Goal: Information Seeking & Learning: Learn about a topic

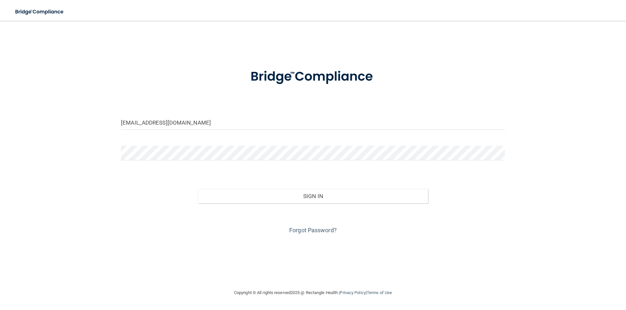
type input "[EMAIL_ADDRESS][DOMAIN_NAME]"
click at [198, 189] on button "Sign In" at bounding box center [313, 196] width 230 height 14
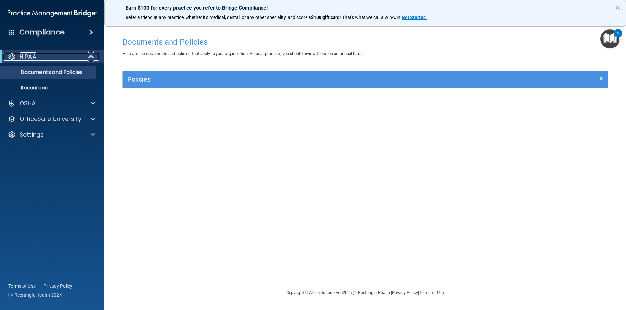
click at [30, 57] on p "HIPAA" at bounding box center [28, 57] width 17 height 8
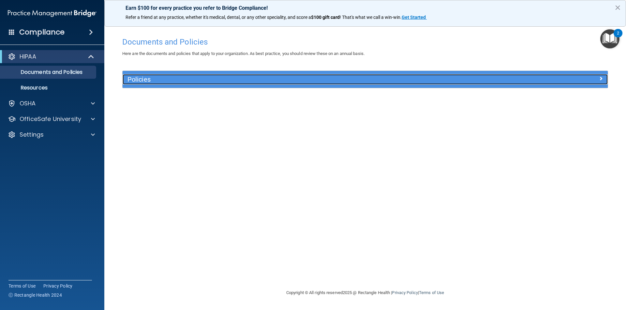
click at [152, 82] on h5 "Policies" at bounding box center [304, 79] width 354 height 7
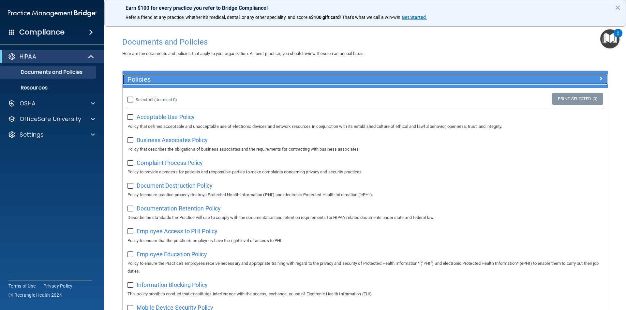
click at [137, 82] on h5 "Policies" at bounding box center [304, 79] width 354 height 7
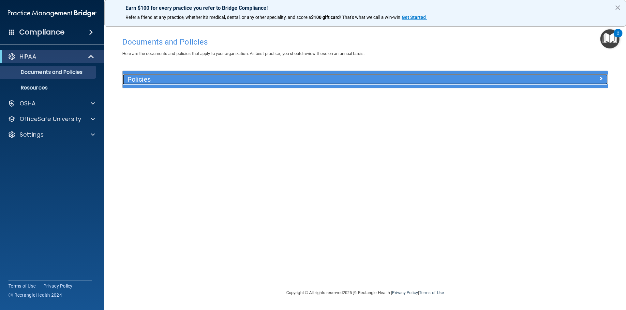
click at [132, 75] on div "Policies" at bounding box center [304, 79] width 364 height 10
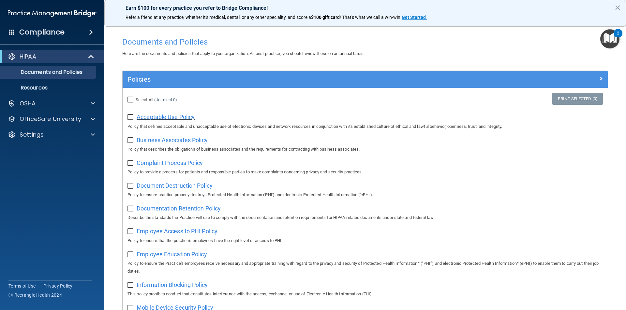
click at [154, 117] on span "Acceptable Use Policy" at bounding box center [166, 117] width 58 height 7
click at [68, 99] on div "OSHA" at bounding box center [52, 103] width 105 height 13
click at [94, 100] on span at bounding box center [93, 104] width 4 height 8
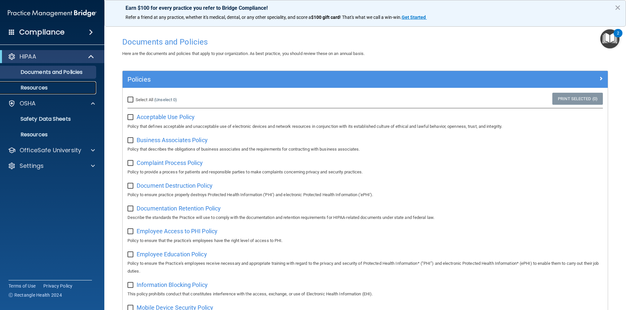
click at [82, 89] on p "Resources" at bounding box center [48, 88] width 89 height 7
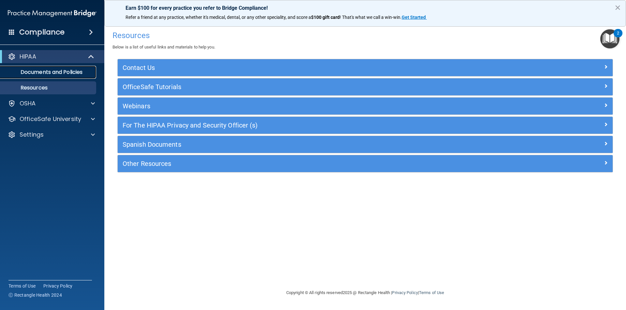
click at [80, 71] on p "Documents and Policies" at bounding box center [48, 72] width 89 height 7
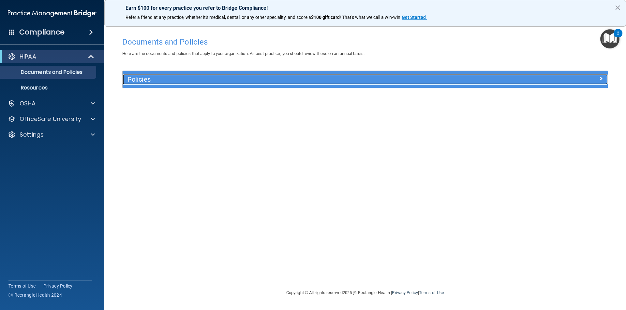
click at [295, 76] on h5 "Policies" at bounding box center [304, 79] width 354 height 7
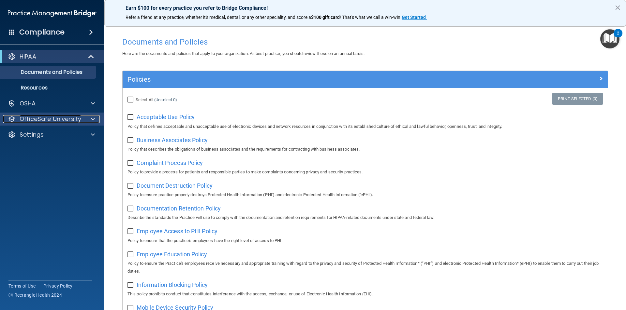
click at [66, 117] on p "OfficeSafe University" at bounding box center [51, 119] width 62 height 8
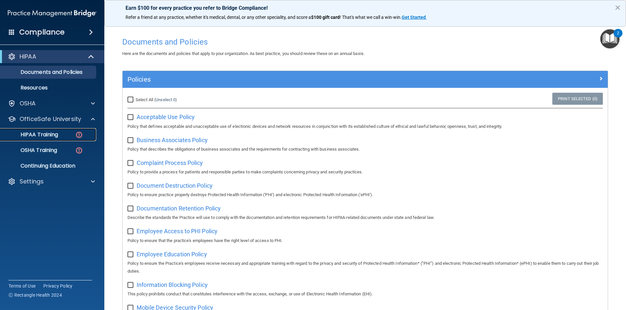
click at [49, 135] on p "HIPAA Training" at bounding box center [31, 135] width 54 height 7
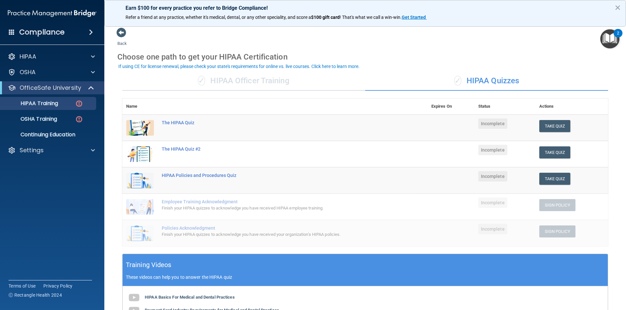
drag, startPoint x: 55, startPoint y: 95, endPoint x: 56, endPoint y: 91, distance: 4.7
click at [55, 95] on ul "HIPAA Training OSHA Training Continuing Education" at bounding box center [52, 117] width 118 height 47
click at [56, 90] on p "OfficeSafe University" at bounding box center [51, 88] width 62 height 8
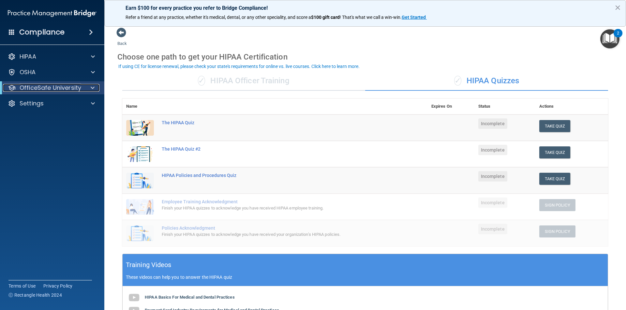
click at [56, 90] on p "OfficeSafe University" at bounding box center [51, 88] width 62 height 8
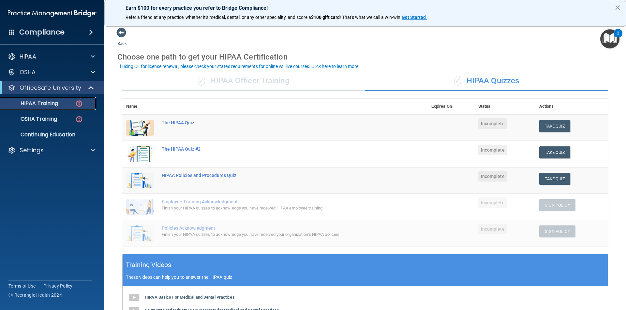
click at [32, 104] on p "HIPAA Training" at bounding box center [31, 103] width 54 height 7
click at [557, 124] on button "Take Quiz" at bounding box center [554, 126] width 31 height 12
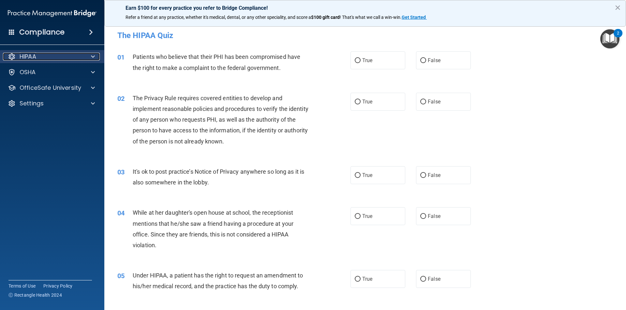
click at [65, 58] on div "HIPAA" at bounding box center [43, 57] width 81 height 8
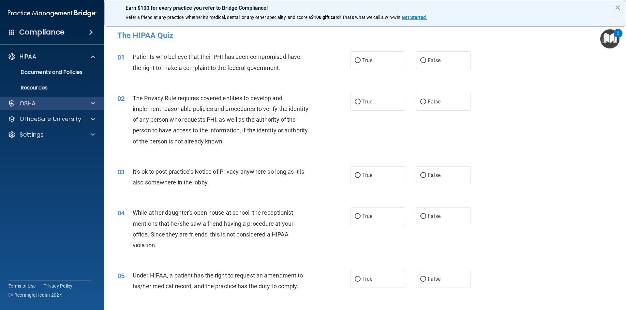
click at [27, 108] on div "OSHA" at bounding box center [52, 103] width 105 height 13
click at [86, 98] on div "OSHA" at bounding box center [52, 103] width 105 height 13
click at [91, 103] on span at bounding box center [93, 104] width 4 height 8
click at [78, 107] on div "OSHA" at bounding box center [43, 104] width 81 height 8
click at [427, 62] on span "False" at bounding box center [433, 60] width 13 height 6
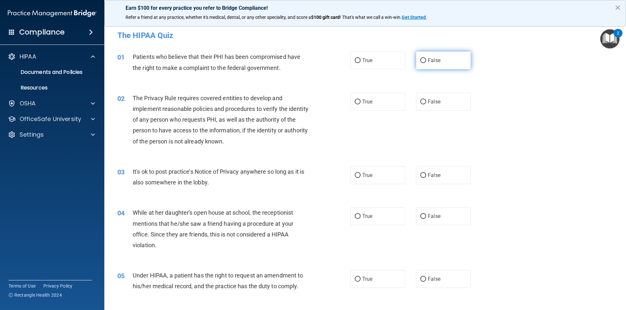
click at [426, 62] on input "False" at bounding box center [423, 60] width 6 height 5
radio input "true"
click at [421, 57] on label "False" at bounding box center [443, 60] width 55 height 18
click at [421, 58] on input "False" at bounding box center [423, 60] width 6 height 5
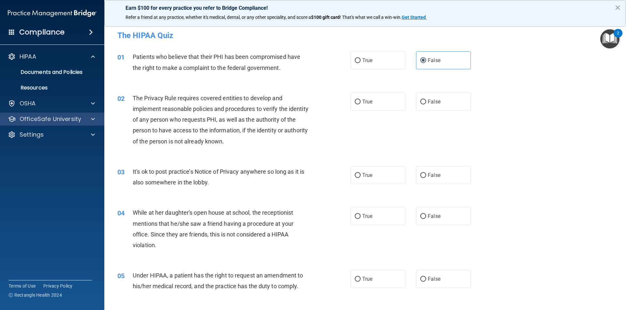
drag, startPoint x: 54, startPoint y: 114, endPoint x: 54, endPoint y: 118, distance: 3.3
click at [54, 116] on div "OfficeSafe University" at bounding box center [52, 119] width 105 height 13
click at [92, 117] on span at bounding box center [93, 119] width 4 height 8
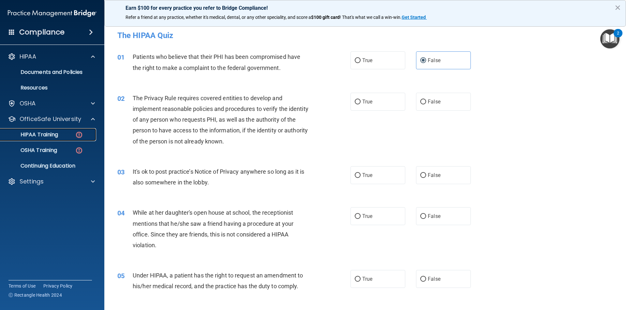
click at [58, 139] on link "HIPAA Training" at bounding box center [44, 134] width 103 height 13
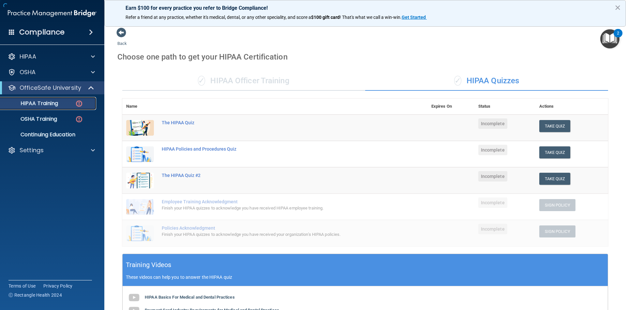
click at [81, 102] on img at bounding box center [79, 104] width 8 height 8
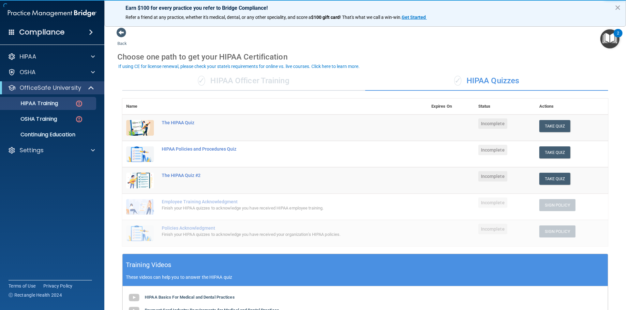
click at [247, 70] on div "✓ HIPAA Officer Training ✓ HIPAA Quizzes Name Expires On Status Actions The HIP…" at bounding box center [364, 248] width 495 height 364
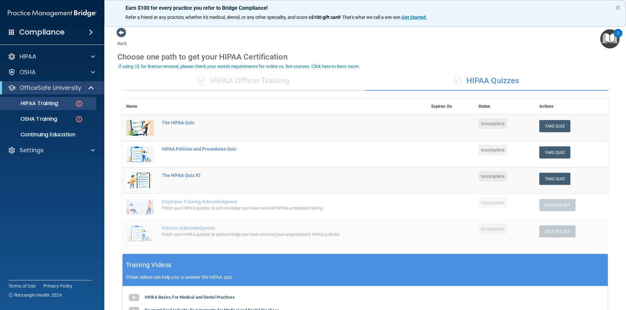
click at [249, 74] on div "✓ HIPAA Officer Training" at bounding box center [243, 81] width 243 height 20
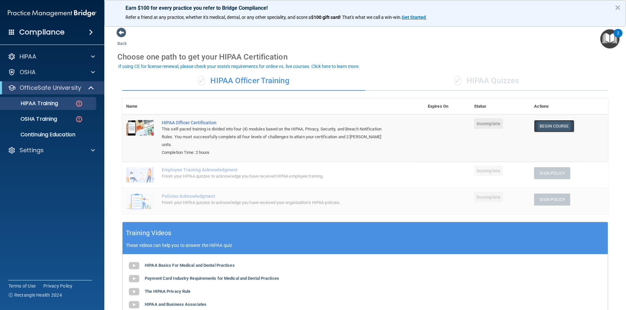
click at [555, 124] on link "Begin Course" at bounding box center [554, 126] width 40 height 12
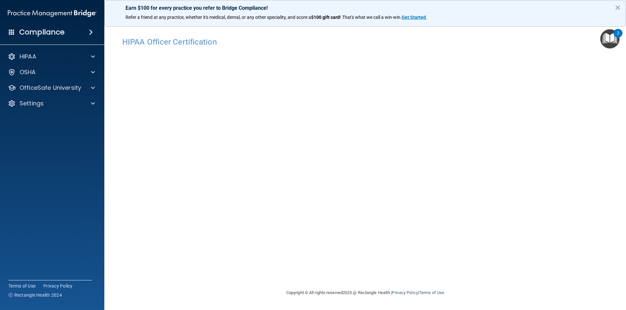
click at [476, 265] on div "HIPAA Officer Certification This course doesn’t expire until . Are you sure you…" at bounding box center [364, 161] width 495 height 255
click at [62, 54] on div "HIPAA" at bounding box center [43, 57] width 81 height 8
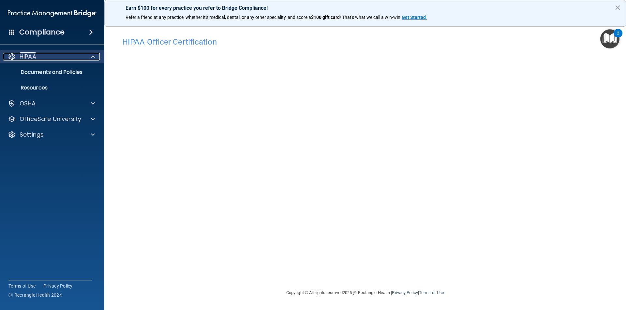
click at [62, 54] on div "HIPAA" at bounding box center [43, 57] width 81 height 8
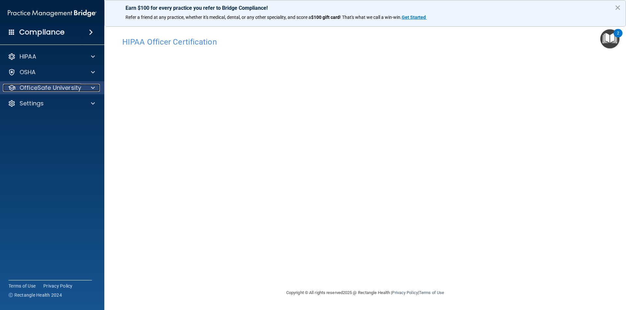
click at [68, 86] on p "OfficeSafe University" at bounding box center [51, 88] width 62 height 8
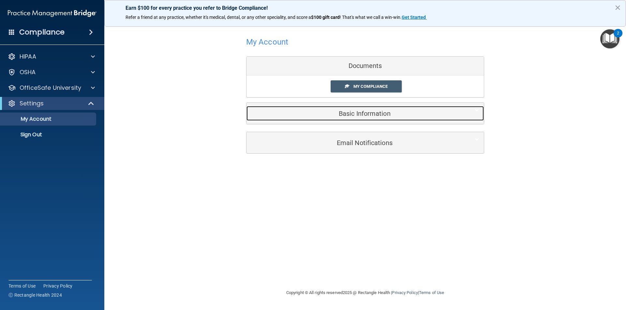
click at [359, 112] on h5 "Basic Information" at bounding box center [355, 113] width 208 height 7
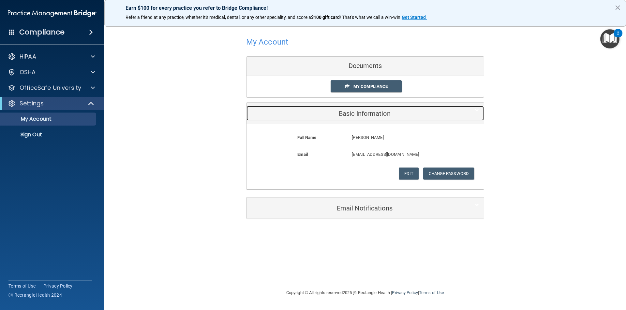
click at [364, 114] on h5 "Basic Information" at bounding box center [355, 113] width 208 height 7
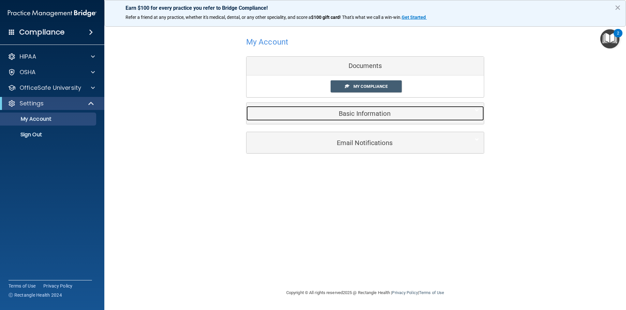
click at [362, 108] on div "Basic Information" at bounding box center [354, 113] width 217 height 15
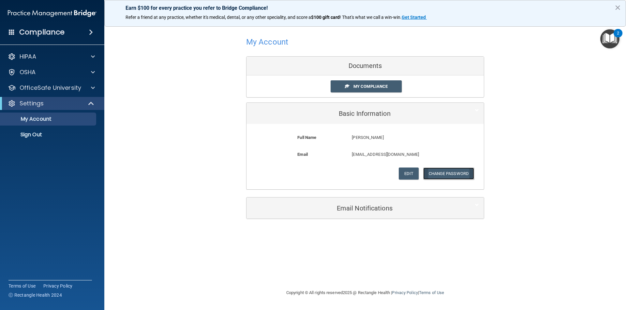
click at [439, 177] on button "Change Password" at bounding box center [448, 174] width 51 height 12
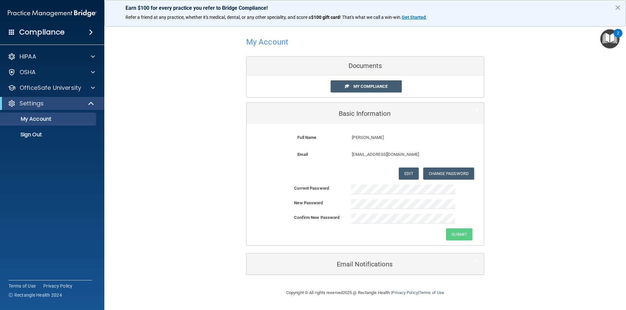
click at [376, 184] on form "Full Name Daliah Ramirez Daliah Last Name Ramirez Email daliahramirezz@gmail.co…" at bounding box center [364, 157] width 227 height 56
click at [470, 236] on button "Submit" at bounding box center [459, 235] width 26 height 12
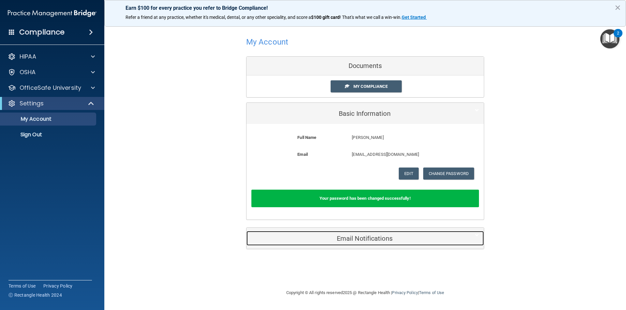
click at [394, 237] on h5 "Email Notifications" at bounding box center [355, 238] width 208 height 7
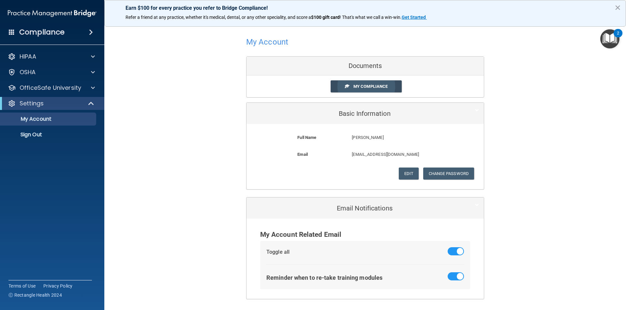
click at [355, 86] on span "My Compliance" at bounding box center [370, 86] width 34 height 5
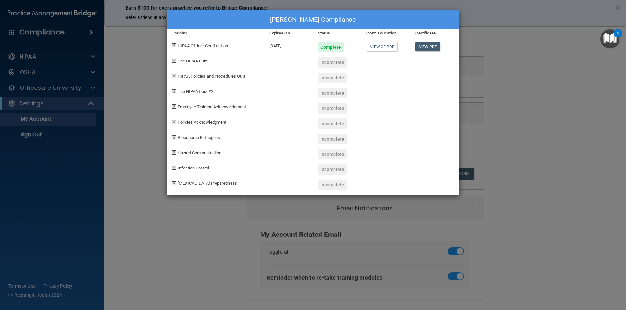
click at [271, 209] on div "Daliah Ramirez's Compliance Training Expires On Status Cont. Education Certific…" at bounding box center [313, 155] width 626 height 310
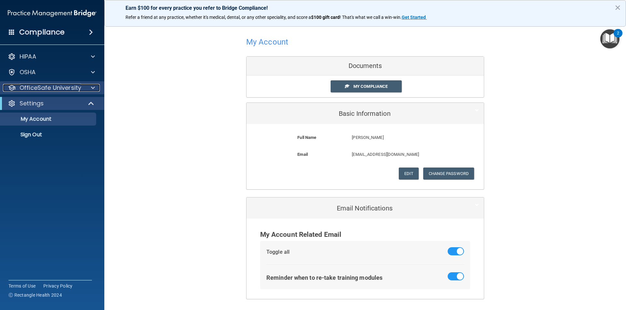
click at [56, 88] on p "OfficeSafe University" at bounding box center [51, 88] width 62 height 8
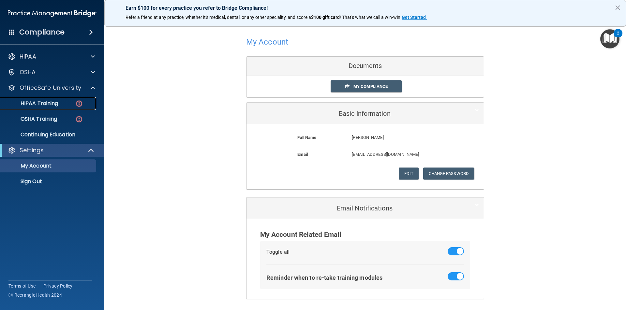
click at [60, 100] on link "HIPAA Training" at bounding box center [44, 103] width 103 height 13
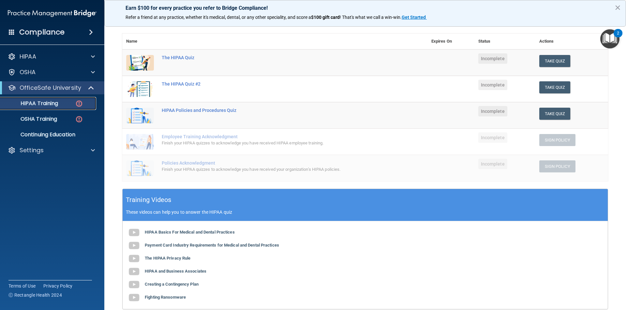
scroll to position [33, 0]
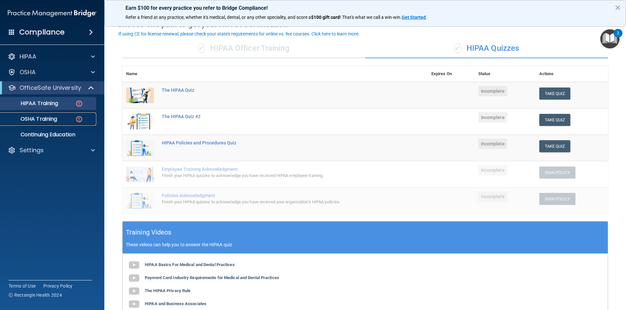
click at [64, 114] on link "OSHA Training" at bounding box center [44, 119] width 103 height 13
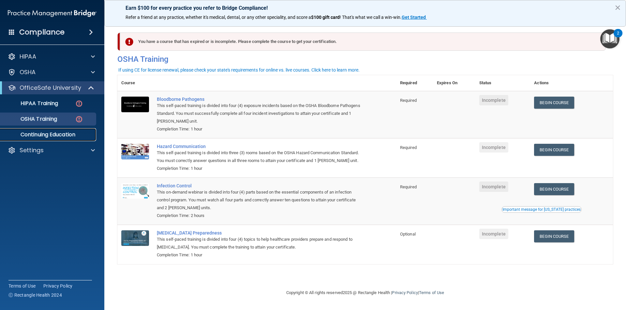
click at [77, 132] on p "Continuing Education" at bounding box center [48, 135] width 89 height 7
